Goal: Task Accomplishment & Management: Manage account settings

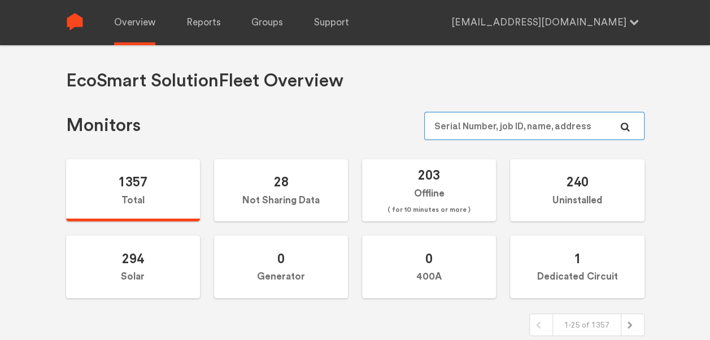
drag, startPoint x: 0, startPoint y: 0, endPoint x: 529, endPoint y: 137, distance: 546.3
click at [529, 137] on input "text" at bounding box center [534, 126] width 220 height 28
paste input "N144021029"
type input "N144021029"
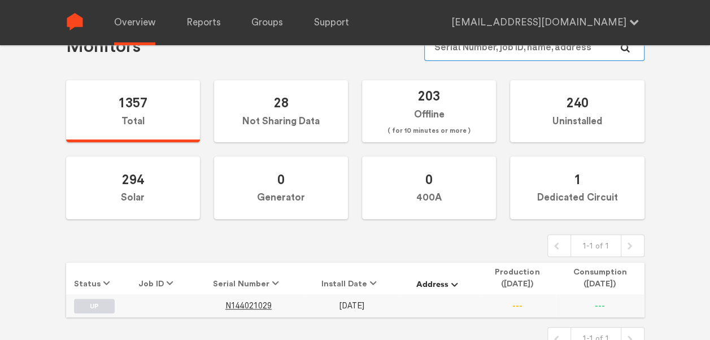
scroll to position [80, 0]
click at [238, 297] on td "N144021029" at bounding box center [249, 304] width 110 height 23
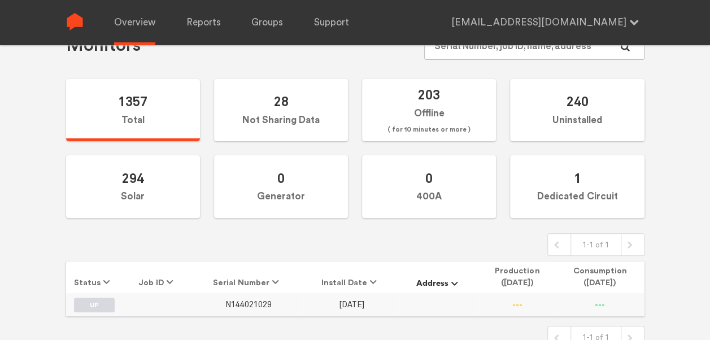
click at [241, 301] on span "N144021029" at bounding box center [248, 305] width 46 height 10
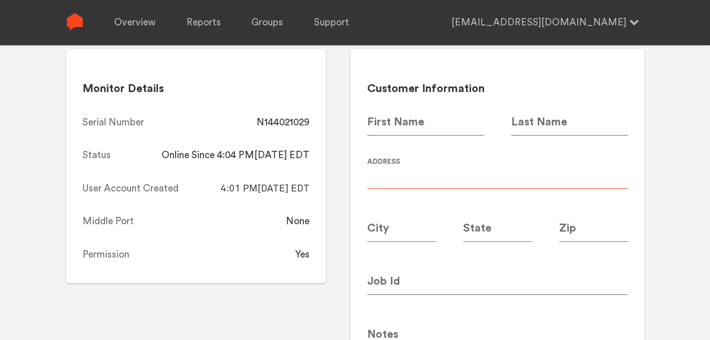
click at [463, 161] on input at bounding box center [497, 173] width 260 height 32
type input "Canopy 5830"
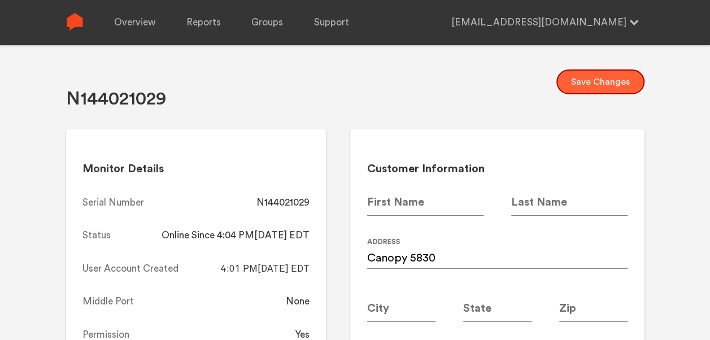
click at [592, 88] on button "Save Changes" at bounding box center [600, 81] width 88 height 25
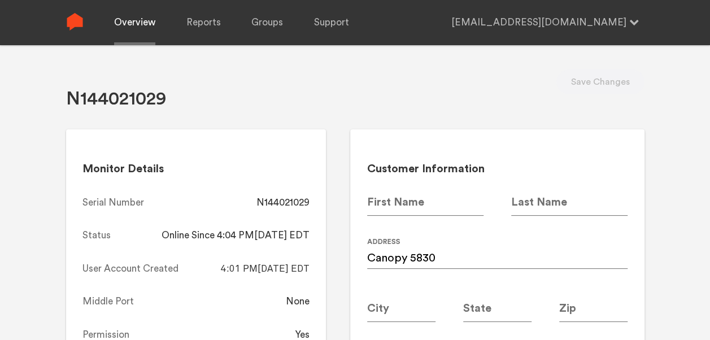
click at [129, 24] on link "Overview" at bounding box center [134, 22] width 41 height 45
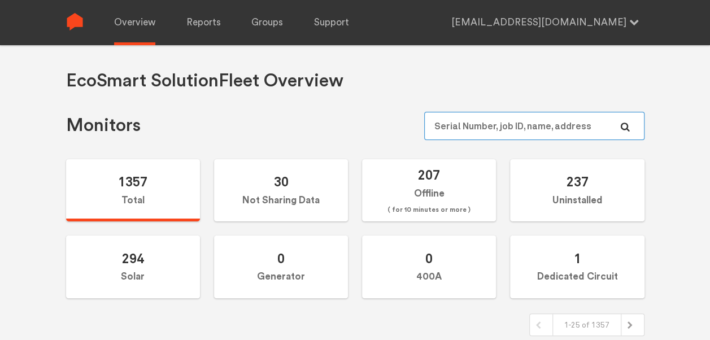
click at [477, 123] on input "text" at bounding box center [534, 126] width 220 height 28
paste input "N144020858"
type input "N144020858"
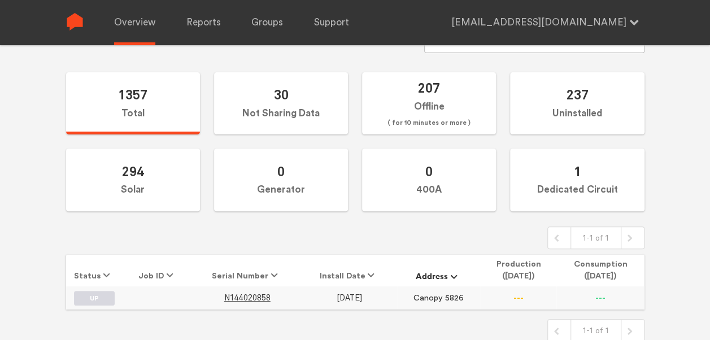
click at [253, 290] on td "N144020858" at bounding box center [247, 297] width 109 height 23
click at [253, 295] on span "N144020858" at bounding box center [247, 298] width 46 height 10
